Goal: Check status: Check status

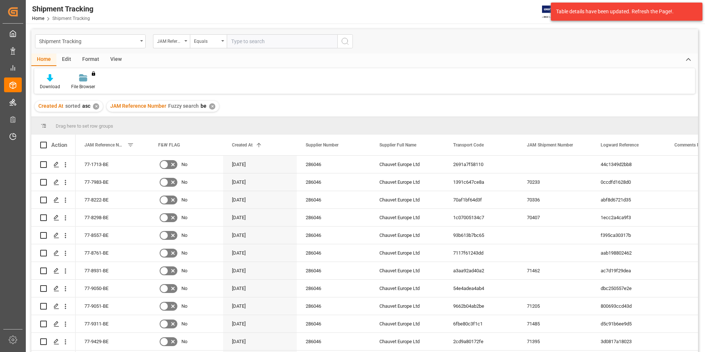
click at [95, 107] on div "✕" at bounding box center [96, 106] width 6 height 6
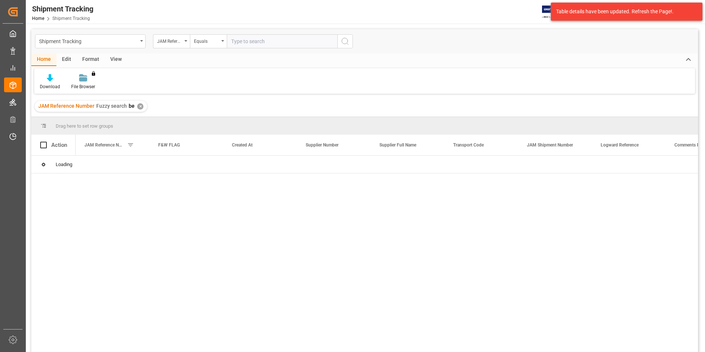
click at [138, 107] on div "✕" at bounding box center [140, 106] width 6 height 6
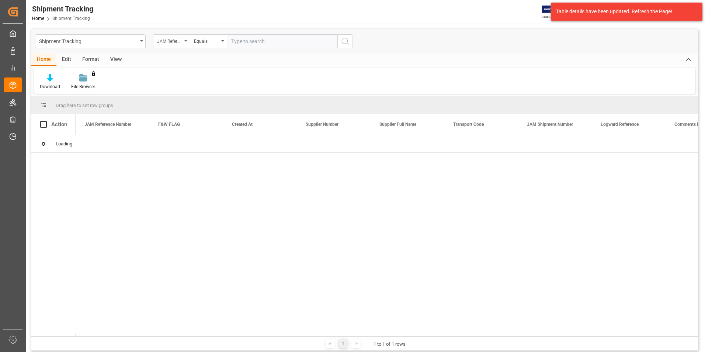
click at [183, 41] on div "JAM Reference Number" at bounding box center [171, 41] width 37 height 14
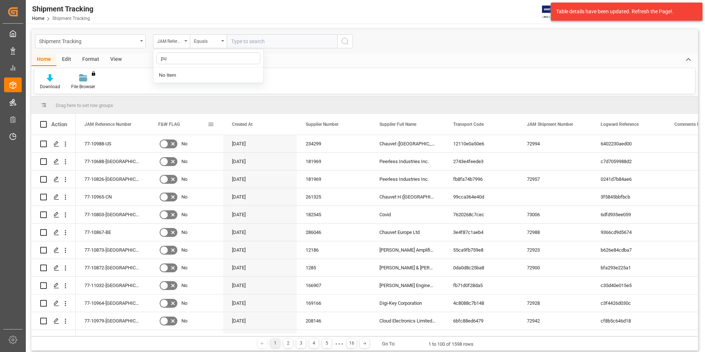
type input "p"
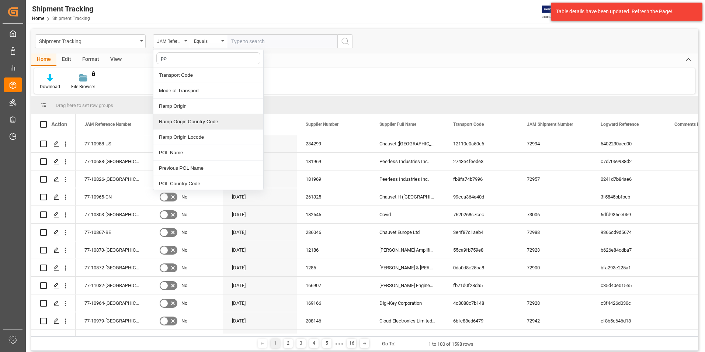
type input "p"
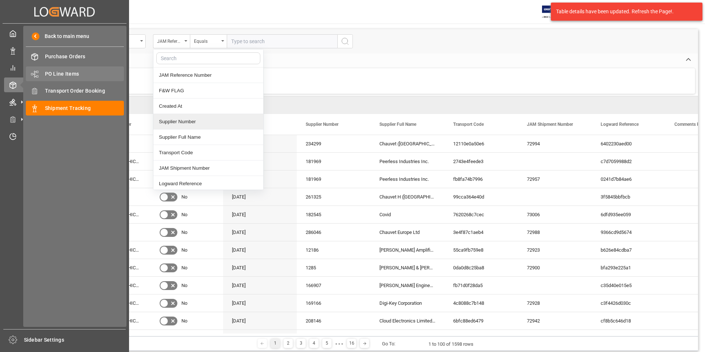
click at [65, 70] on span "PO Line Items" at bounding box center [84, 74] width 79 height 8
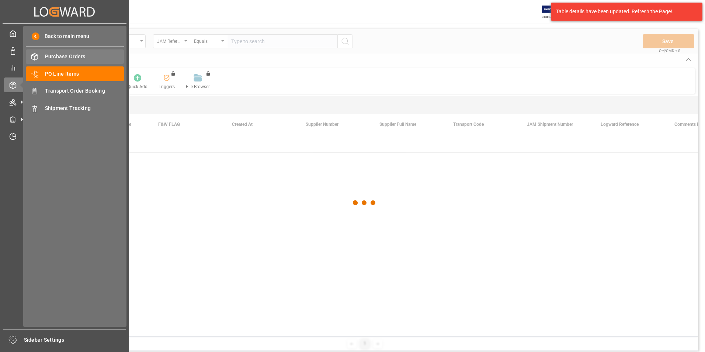
click at [62, 53] on span "Purchase Orders" at bounding box center [84, 57] width 79 height 8
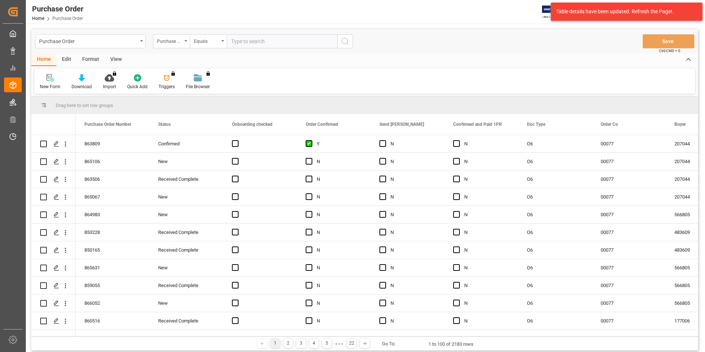
click at [248, 45] on input "text" at bounding box center [282, 41] width 111 height 14
paste input "860789"
type input "860789"
click at [345, 41] on icon "search button" at bounding box center [345, 41] width 9 height 9
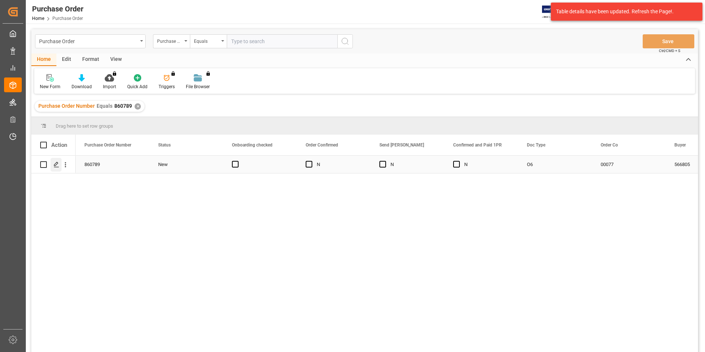
click at [54, 164] on icon "Press SPACE to select this row." at bounding box center [56, 165] width 6 height 6
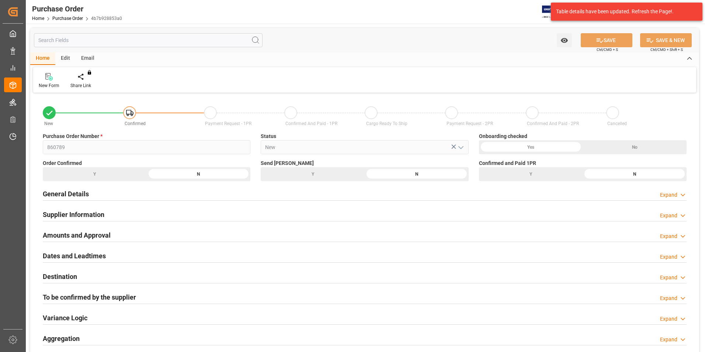
click at [83, 190] on h2 "General Details" at bounding box center [66, 194] width 46 height 10
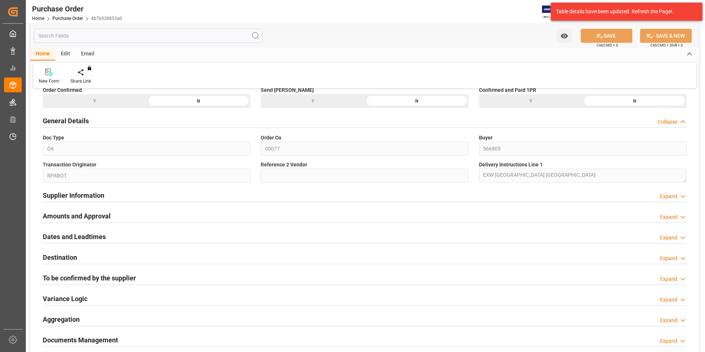
scroll to position [74, 0]
click at [76, 192] on h2 "Supplier Information" at bounding box center [74, 195] width 62 height 10
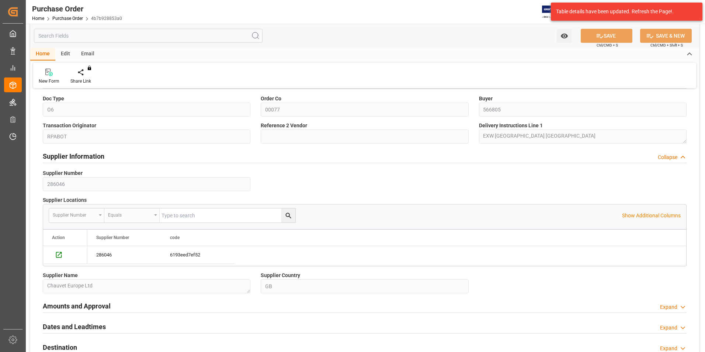
scroll to position [148, 0]
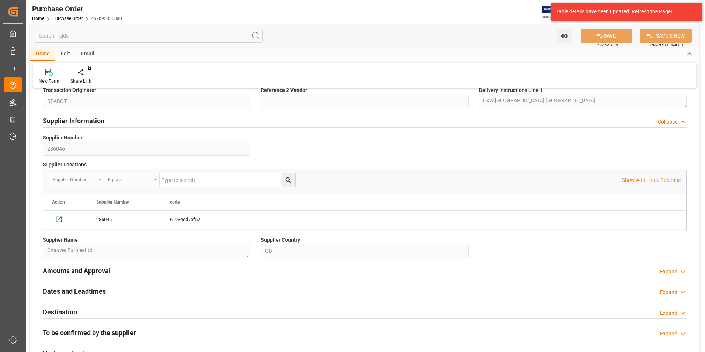
click at [97, 270] on h2 "Amounts and Approval" at bounding box center [77, 271] width 68 height 10
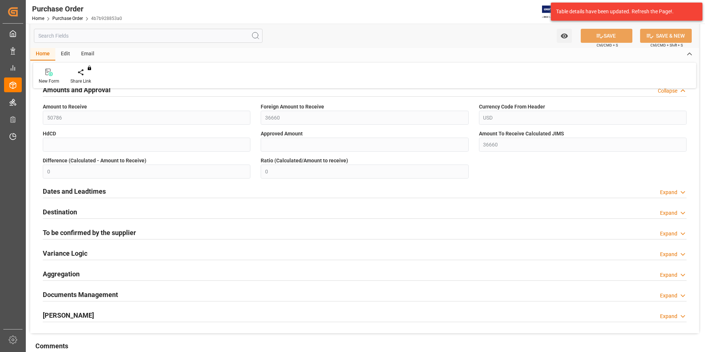
scroll to position [332, 0]
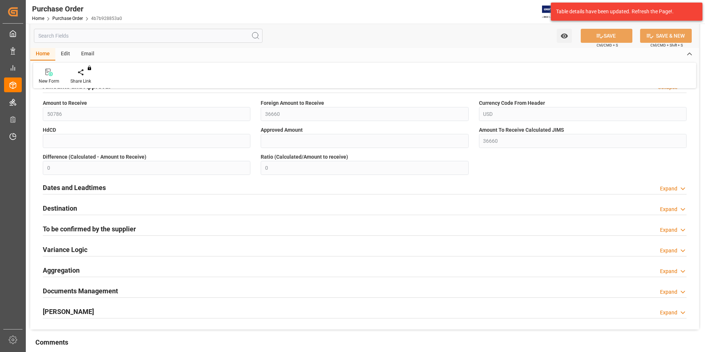
click at [97, 183] on div "Dates and Leadtimes" at bounding box center [74, 187] width 63 height 14
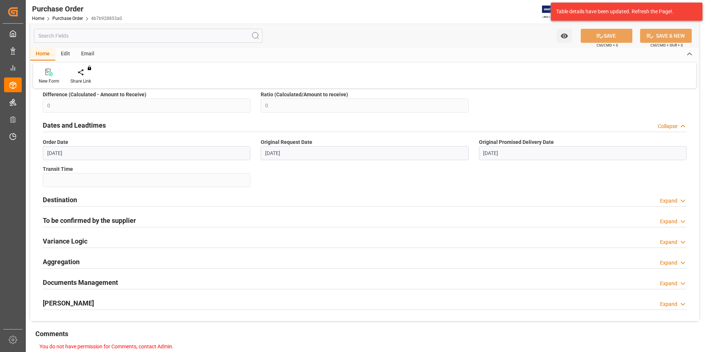
scroll to position [406, 0]
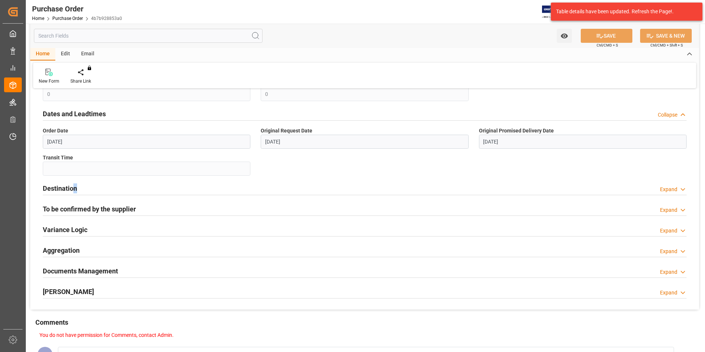
click at [75, 187] on h2 "Destination" at bounding box center [60, 188] width 34 height 10
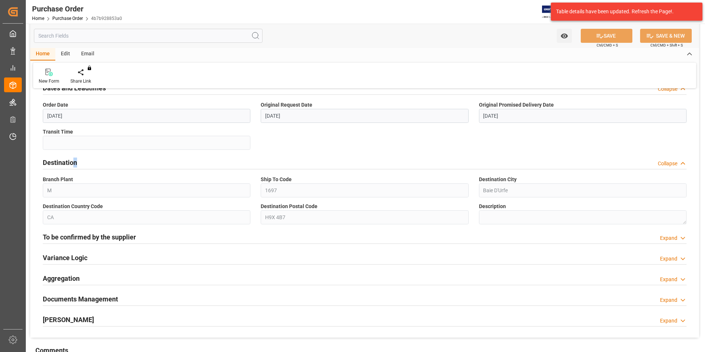
scroll to position [443, 0]
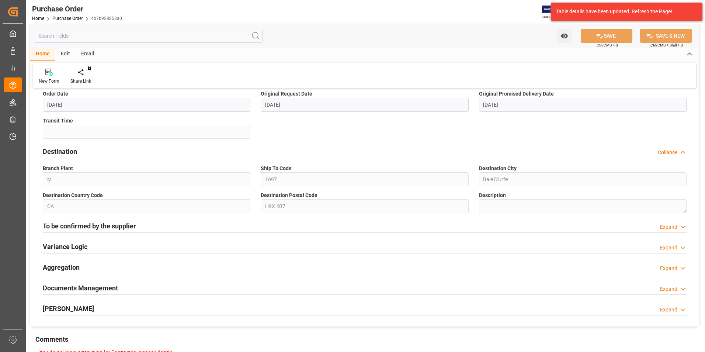
click at [101, 225] on h2 "To be confirmed by the supplier" at bounding box center [89, 226] width 93 height 10
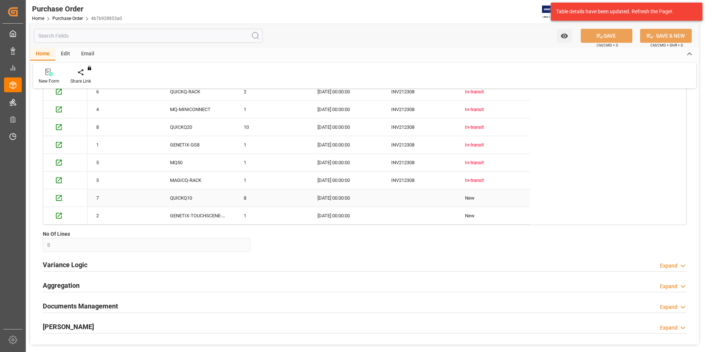
scroll to position [775, 0]
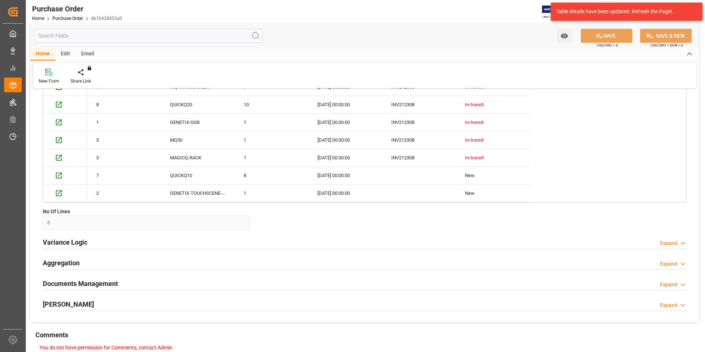
click at [113, 242] on div "Variance Logic Expand" at bounding box center [365, 242] width 644 height 14
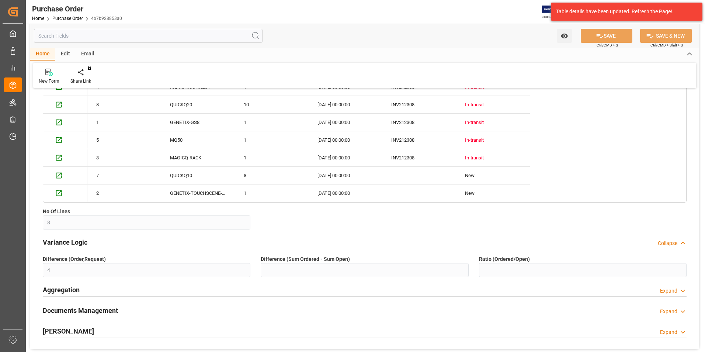
click at [107, 284] on div "Aggregation Expand" at bounding box center [365, 289] width 644 height 14
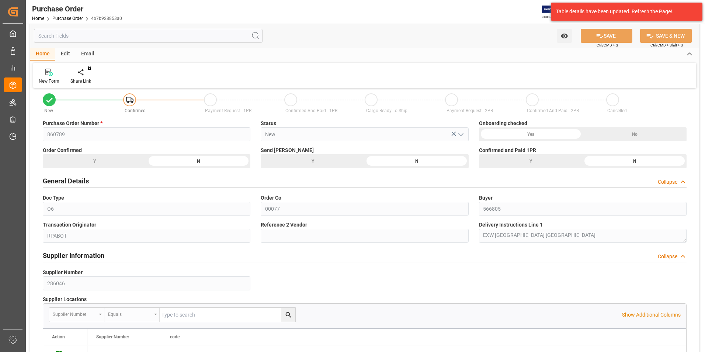
scroll to position [0, 0]
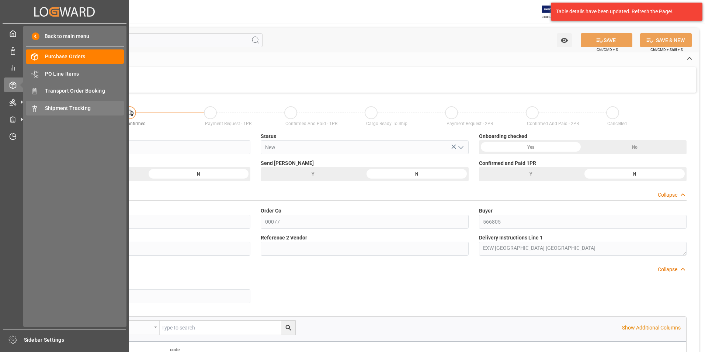
click at [59, 108] on span "Shipment Tracking" at bounding box center [84, 108] width 79 height 8
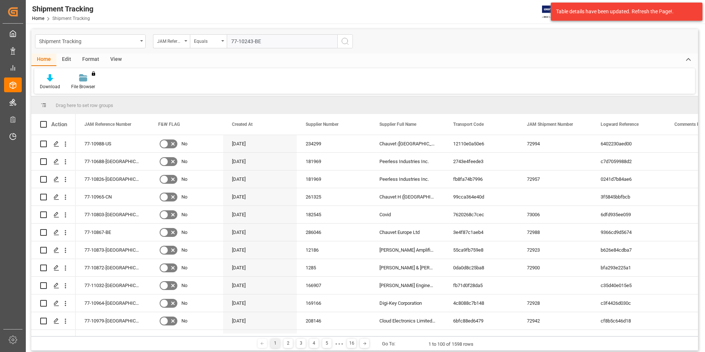
type input "77-10243-BE"
click at [343, 40] on icon "search button" at bounding box center [345, 41] width 9 height 9
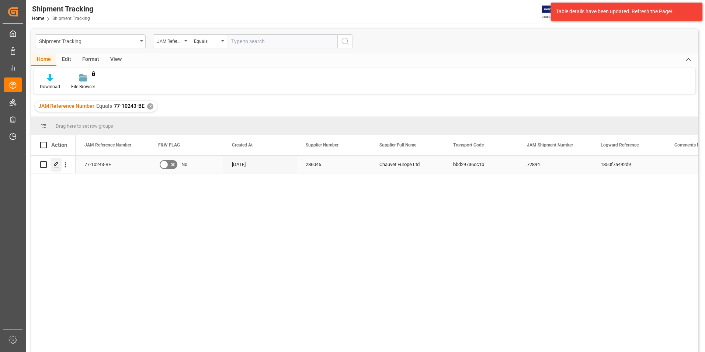
click at [58, 166] on icon "Press SPACE to select this row." at bounding box center [56, 165] width 6 height 6
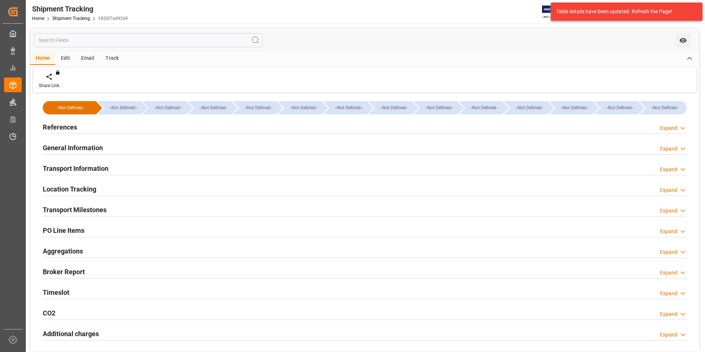
click at [94, 164] on h2 "Transport Information" at bounding box center [76, 168] width 66 height 10
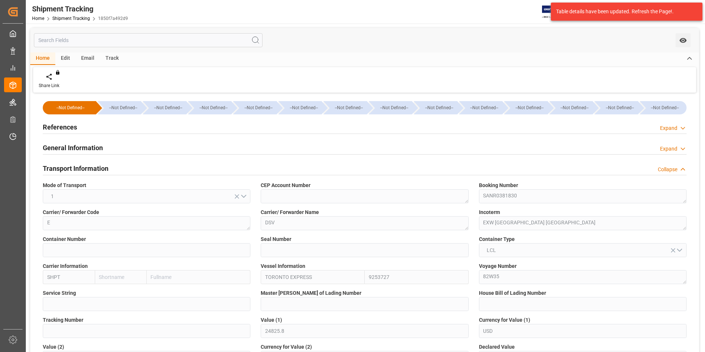
click at [72, 146] on h2 "General Information" at bounding box center [73, 148] width 60 height 10
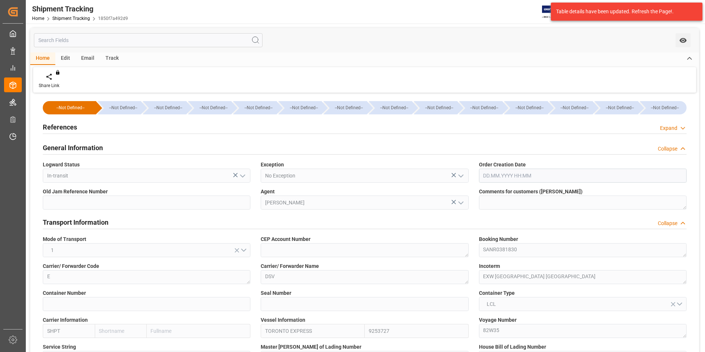
click at [77, 147] on h2 "General Information" at bounding box center [73, 148] width 60 height 10
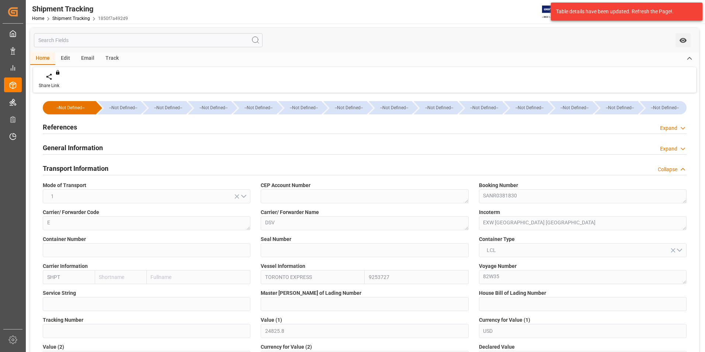
click at [73, 169] on h2 "Transport Information" at bounding box center [76, 168] width 66 height 10
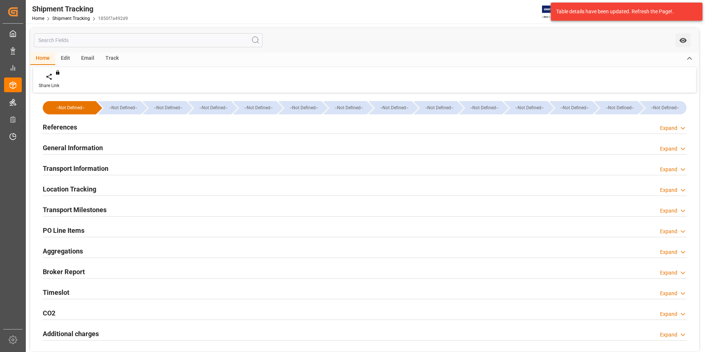
click at [66, 210] on h2 "Transport Milestones" at bounding box center [75, 210] width 64 height 10
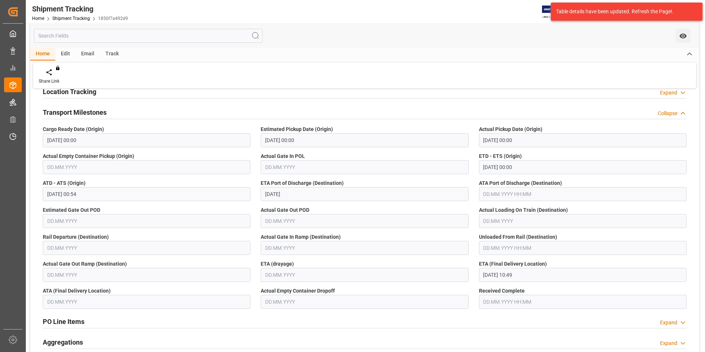
scroll to position [111, 0]
